Goal: Information Seeking & Learning: Compare options

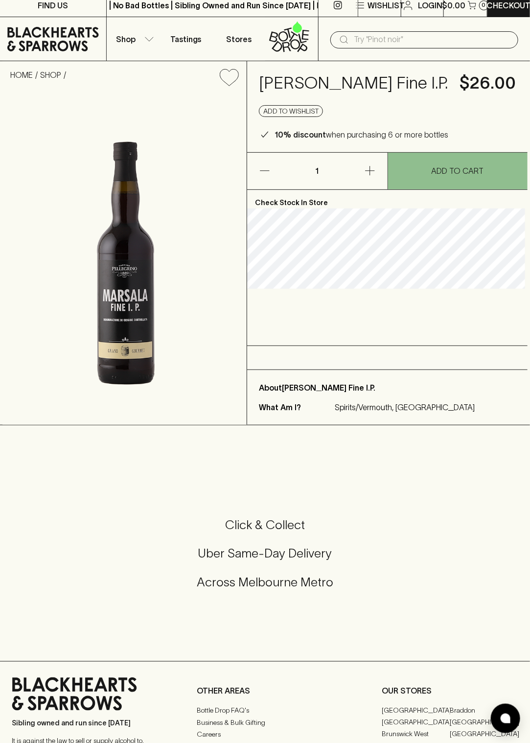
scroll to position [6, 0]
click at [134, 347] on img at bounding box center [124, 259] width 244 height 331
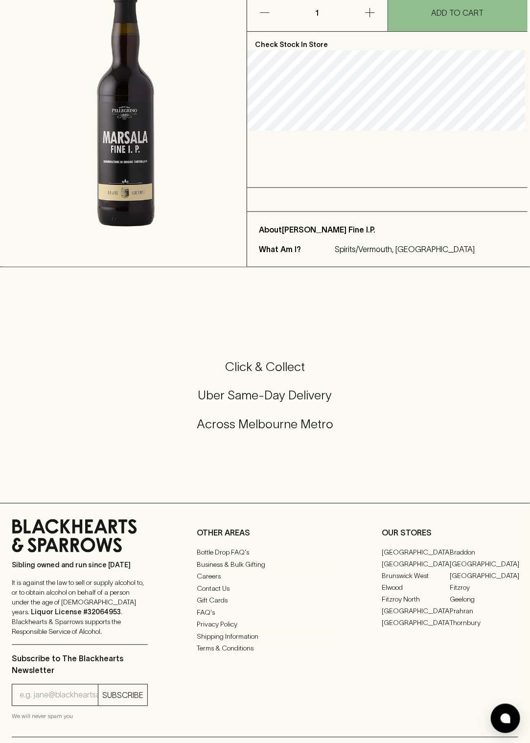
scroll to position [0, 0]
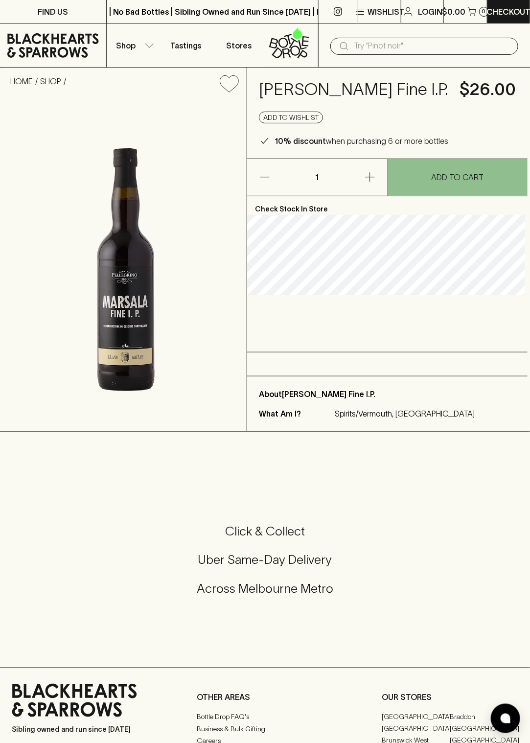
click at [401, 45] on input "text" at bounding box center [432, 46] width 157 height 16
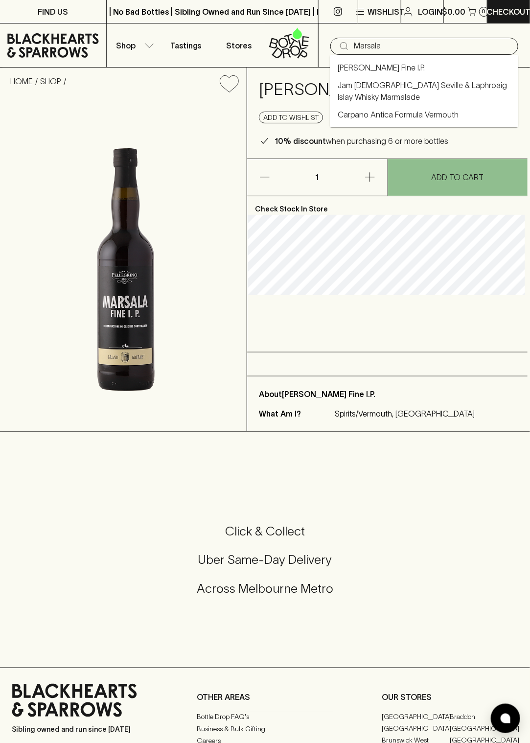
type input "Marsala"
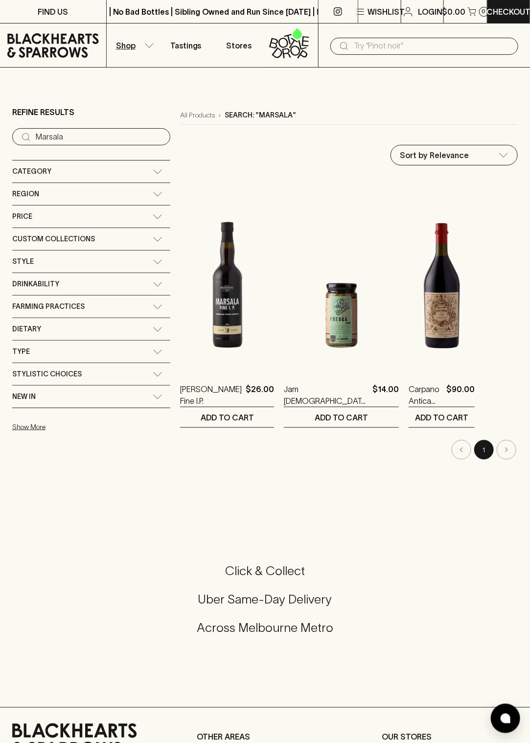
click at [409, 328] on img at bounding box center [442, 282] width 66 height 171
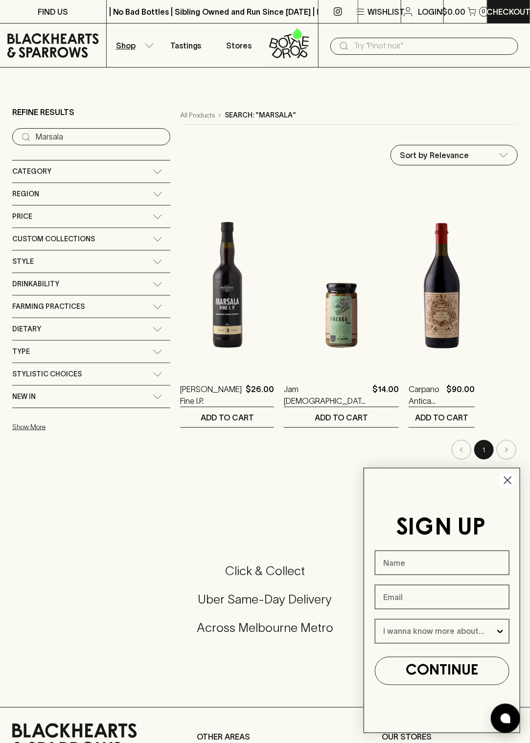
click at [188, 311] on img at bounding box center [227, 282] width 94 height 171
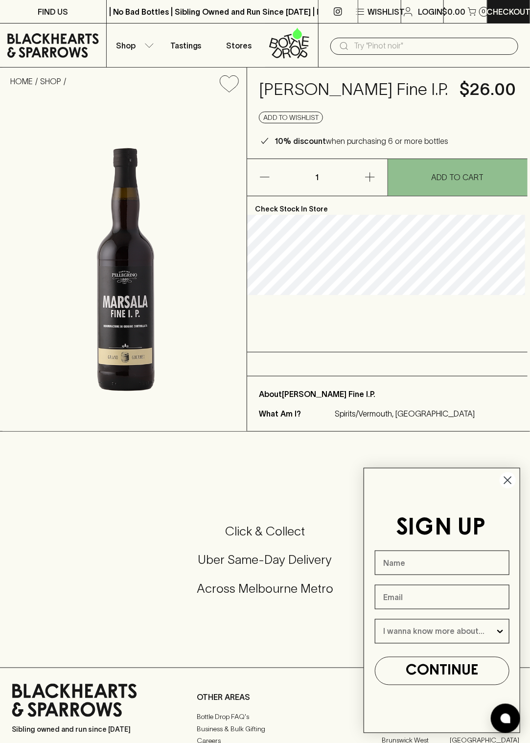
click at [318, 632] on div "Click & Collect Uber Same-Day Delivery Across Melbourne Metro" at bounding box center [265, 566] width 506 height 164
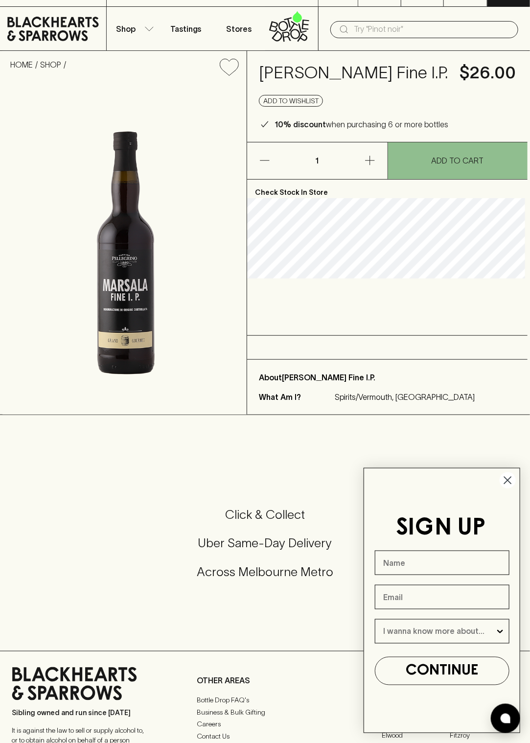
scroll to position [18, 0]
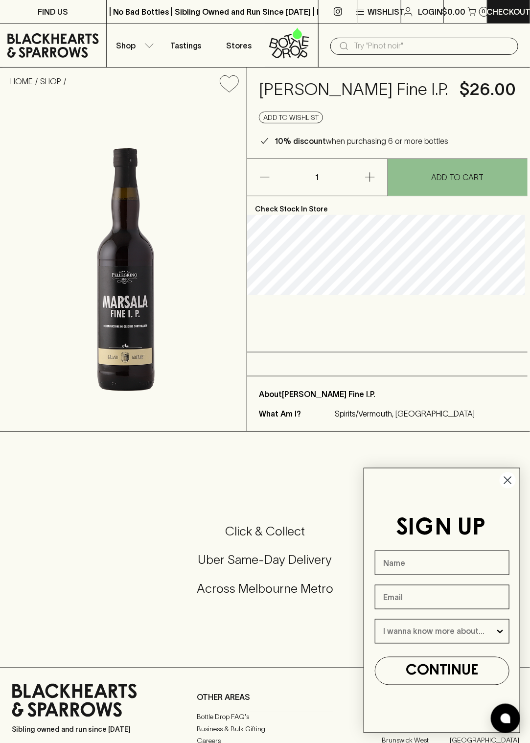
click at [366, 46] on input "text" at bounding box center [432, 46] width 157 height 16
type input "amaretto"
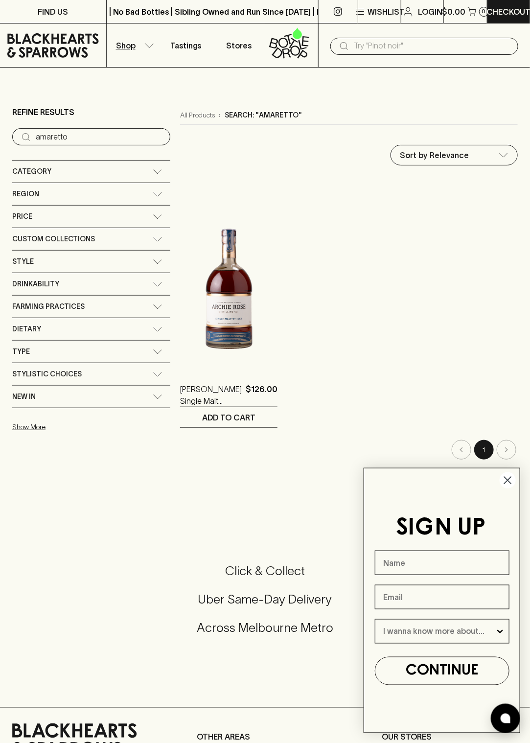
click at [506, 480] on icon "Close dialog" at bounding box center [508, 480] width 7 height 7
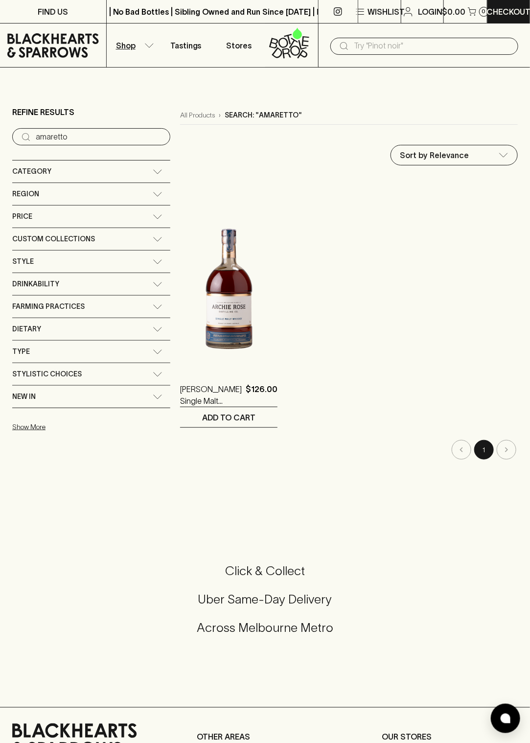
click at [413, 45] on input "text" at bounding box center [432, 46] width 157 height 16
type input "a"
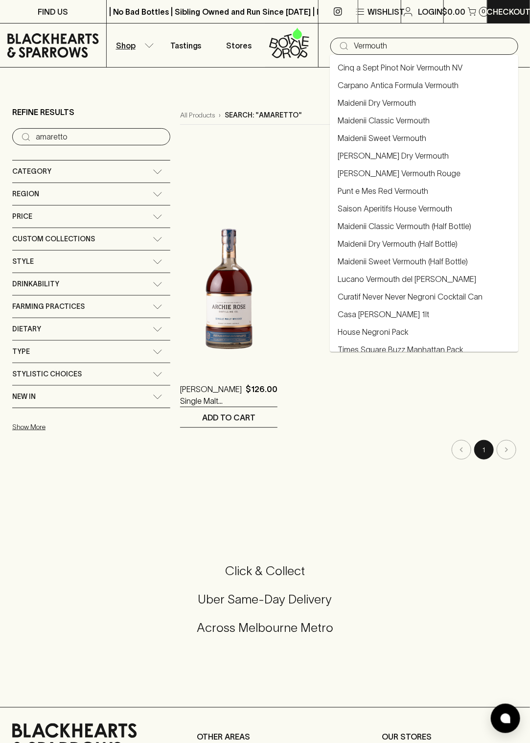
type input "Vermouth"
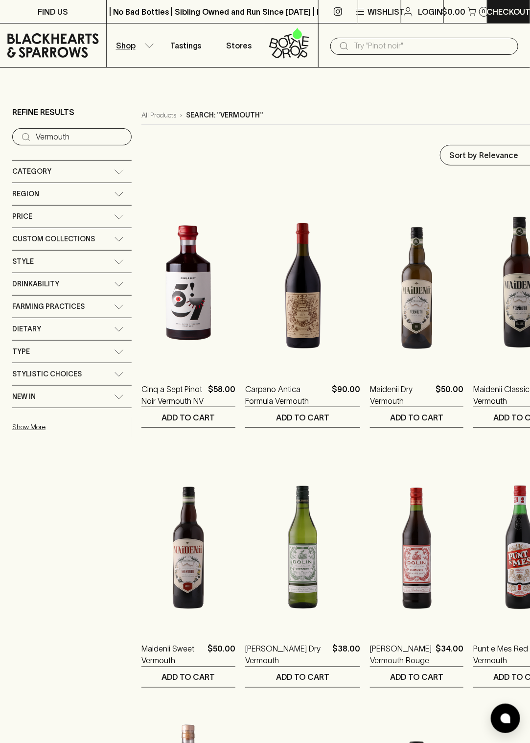
click at [88, 45] on icon at bounding box center [53, 45] width 92 height 29
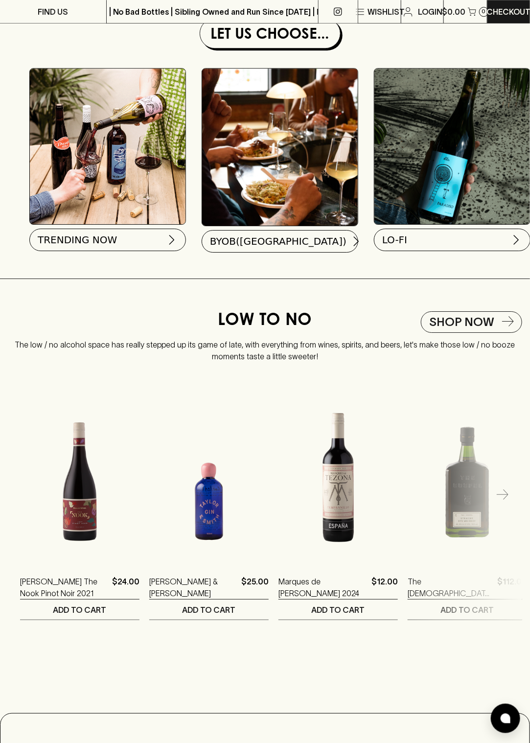
scroll to position [1014, 0]
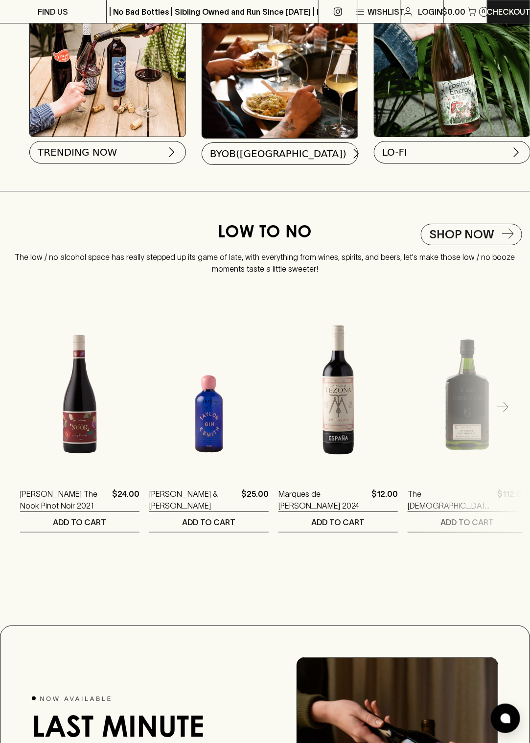
click at [486, 241] on h5 "Shop Now" at bounding box center [461, 235] width 65 height 16
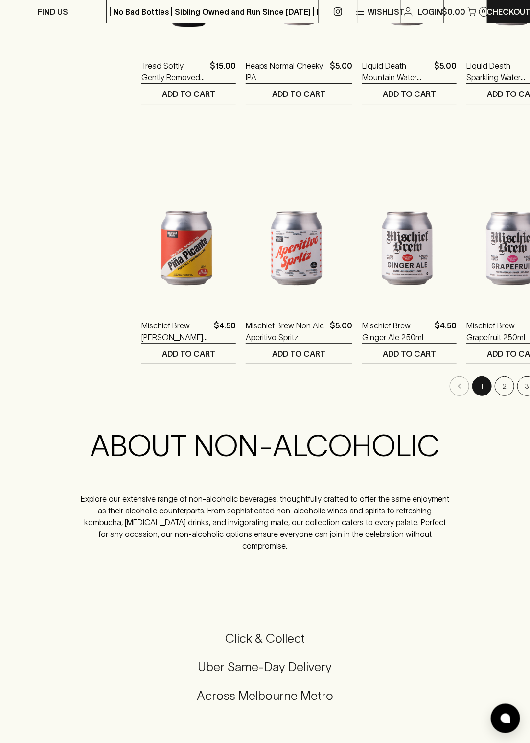
scroll to position [1103, 0]
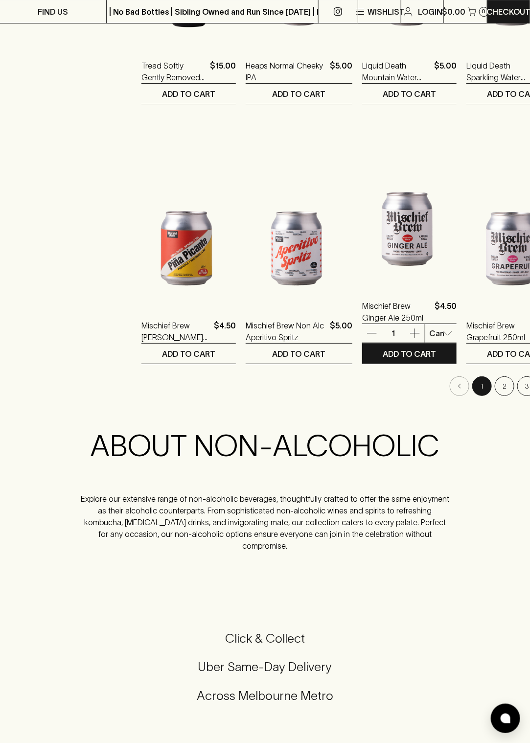
click at [495, 383] on button "2" at bounding box center [505, 386] width 20 height 20
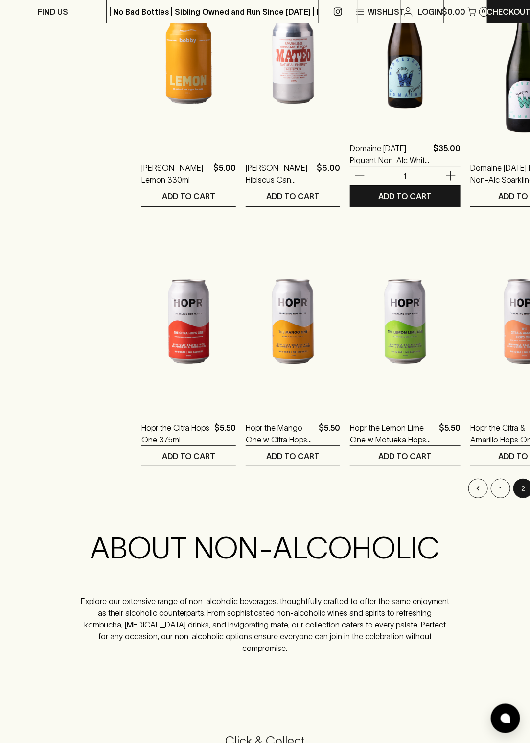
scroll to position [1002, 0]
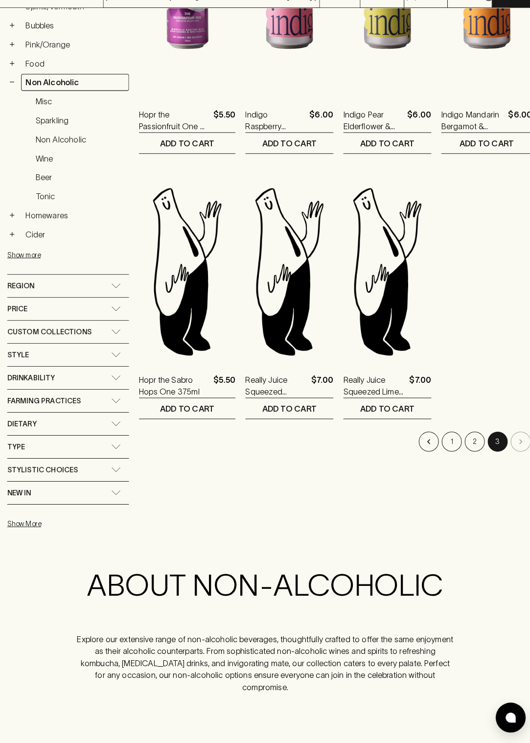
scroll to position [261, 0]
click at [517, 445] on li "pagination navigation" at bounding box center [515, 448] width 23 height 20
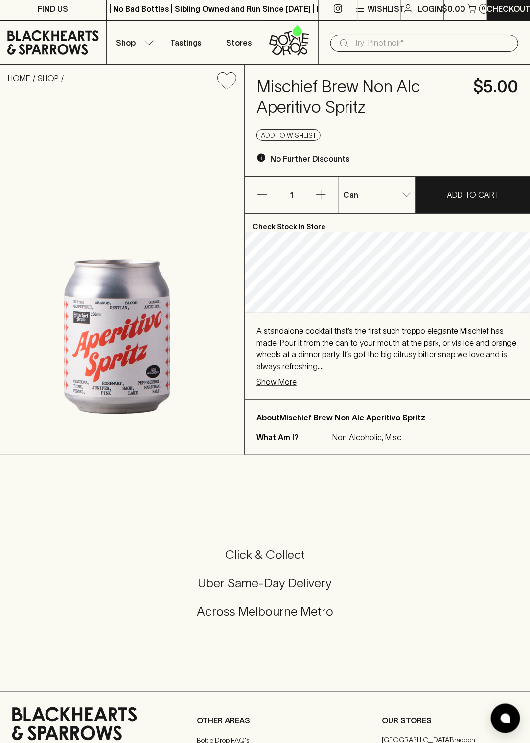
scroll to position [4, 0]
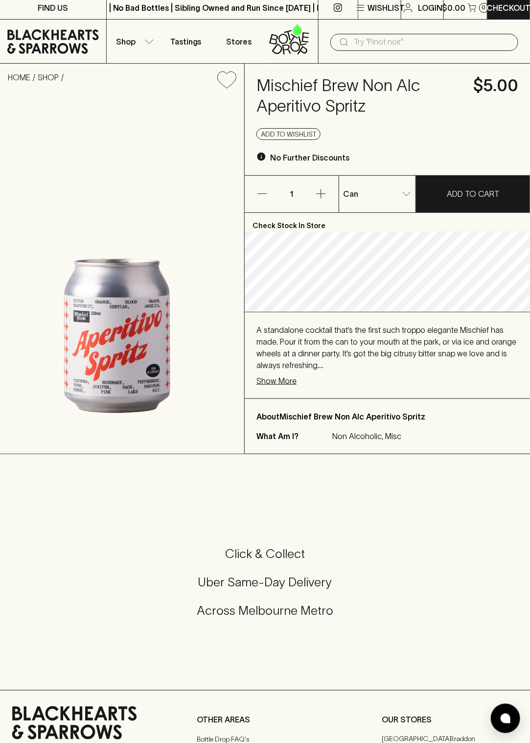
click at [286, 381] on p "Show More" at bounding box center [276, 381] width 40 height 12
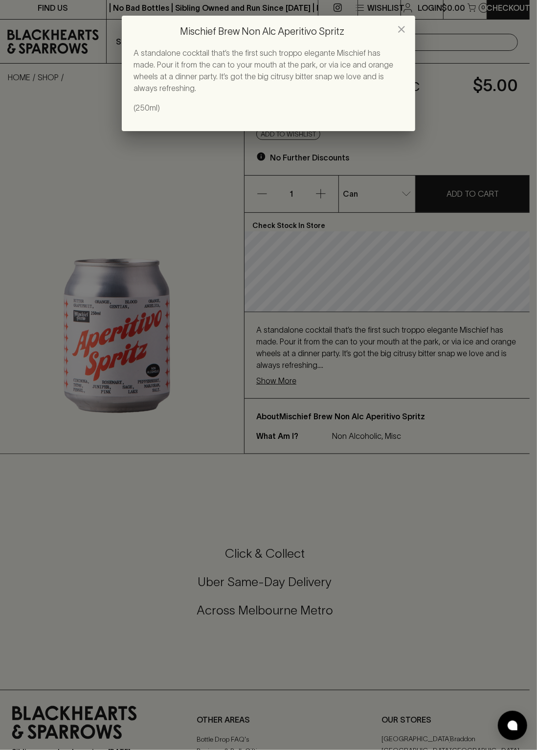
click at [400, 31] on icon "close" at bounding box center [402, 29] width 12 height 12
